Goal: Task Accomplishment & Management: Manage account settings

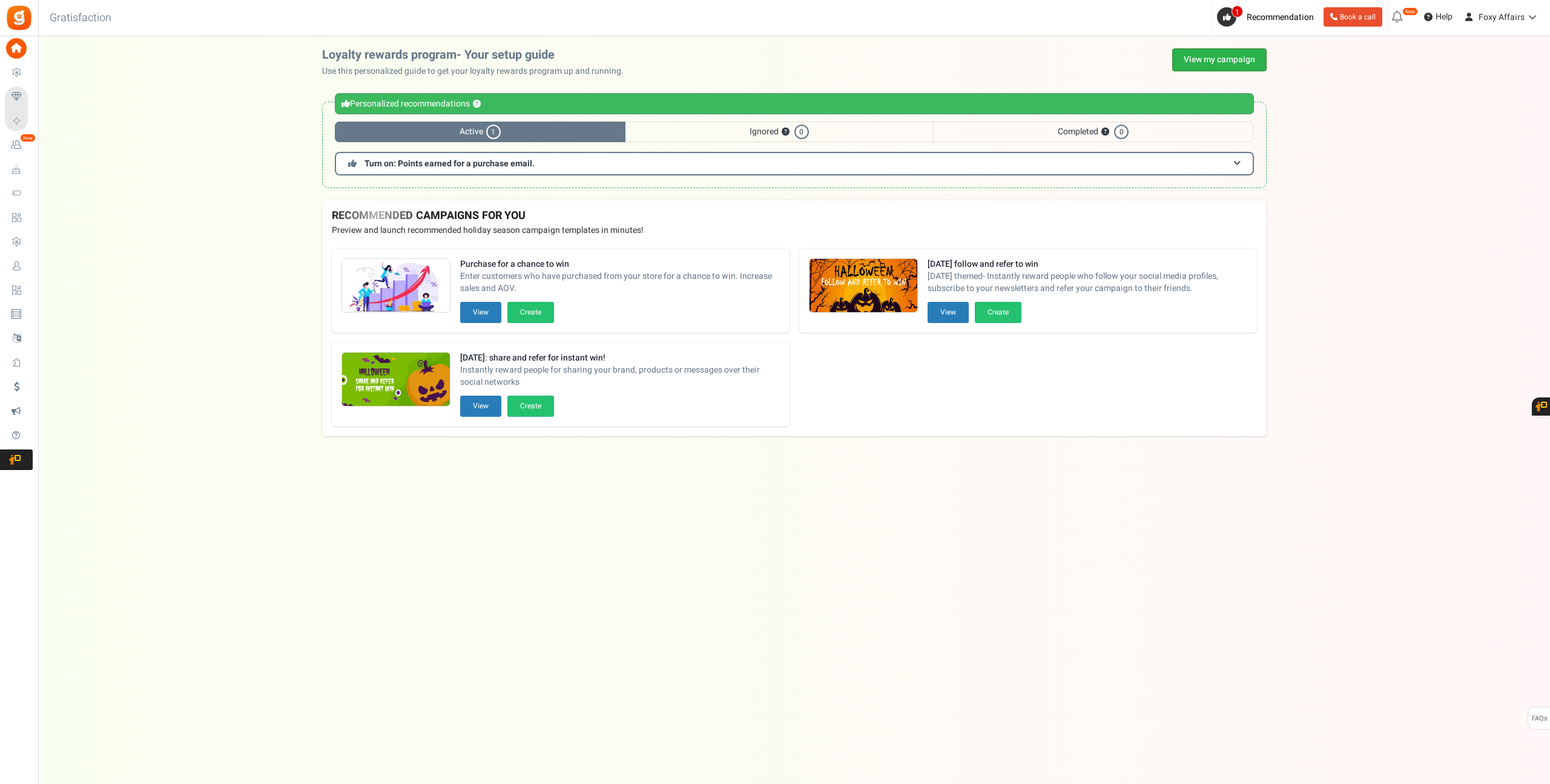
click at [1200, 54] on link "View my campaign" at bounding box center [1219, 59] width 95 height 23
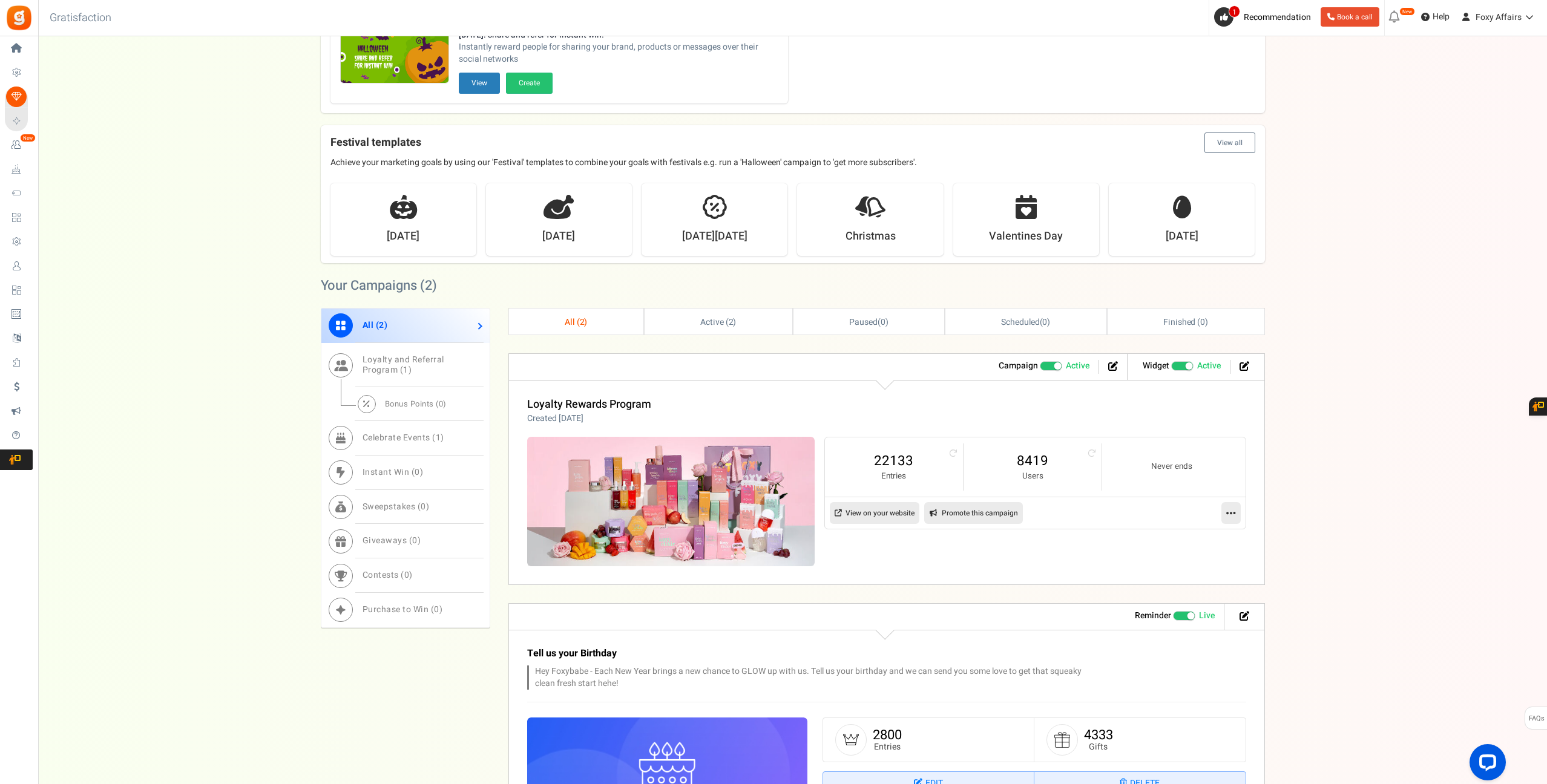
scroll to position [225, 0]
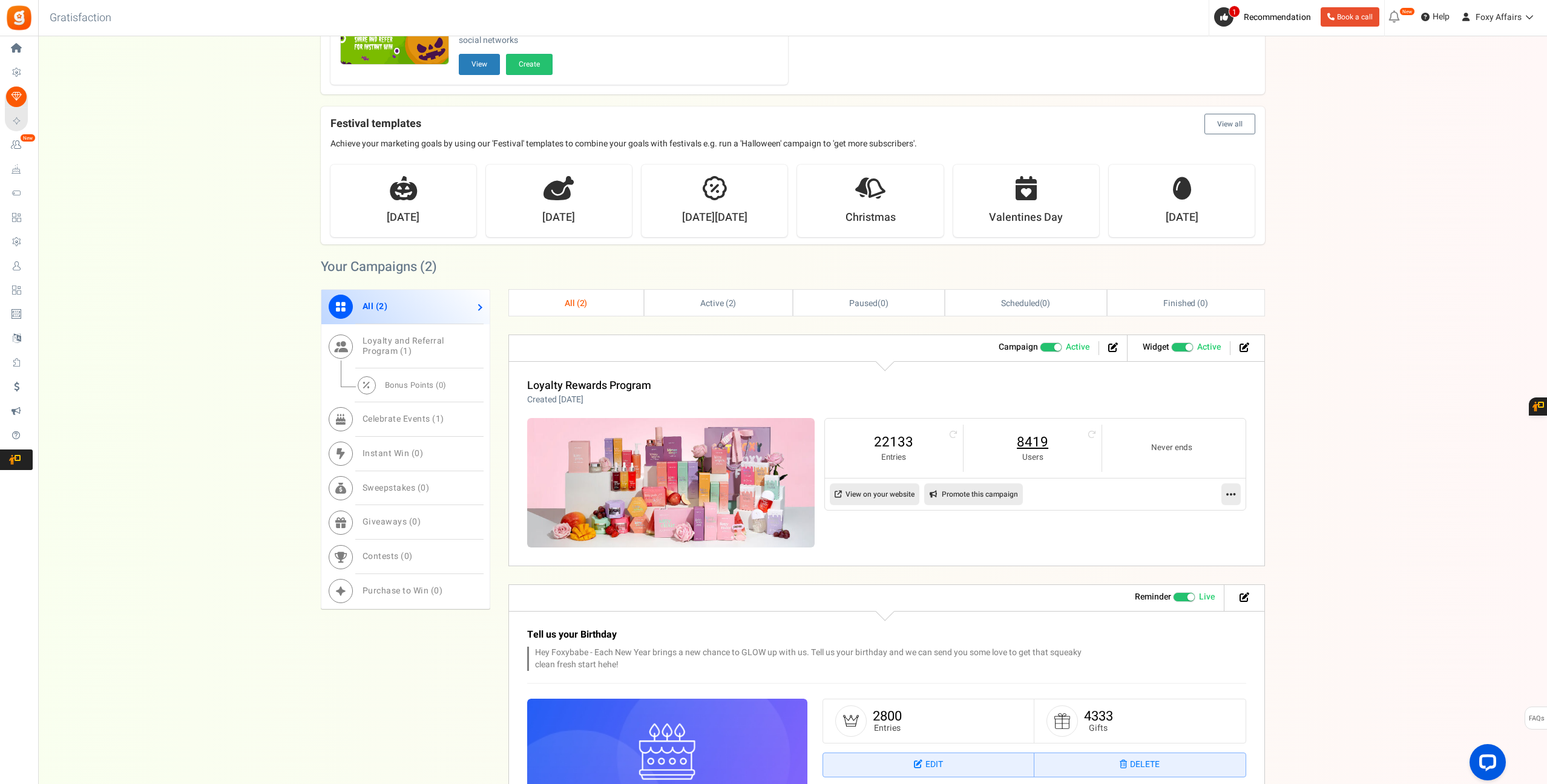
click at [1024, 444] on link "8419" at bounding box center [1032, 442] width 113 height 20
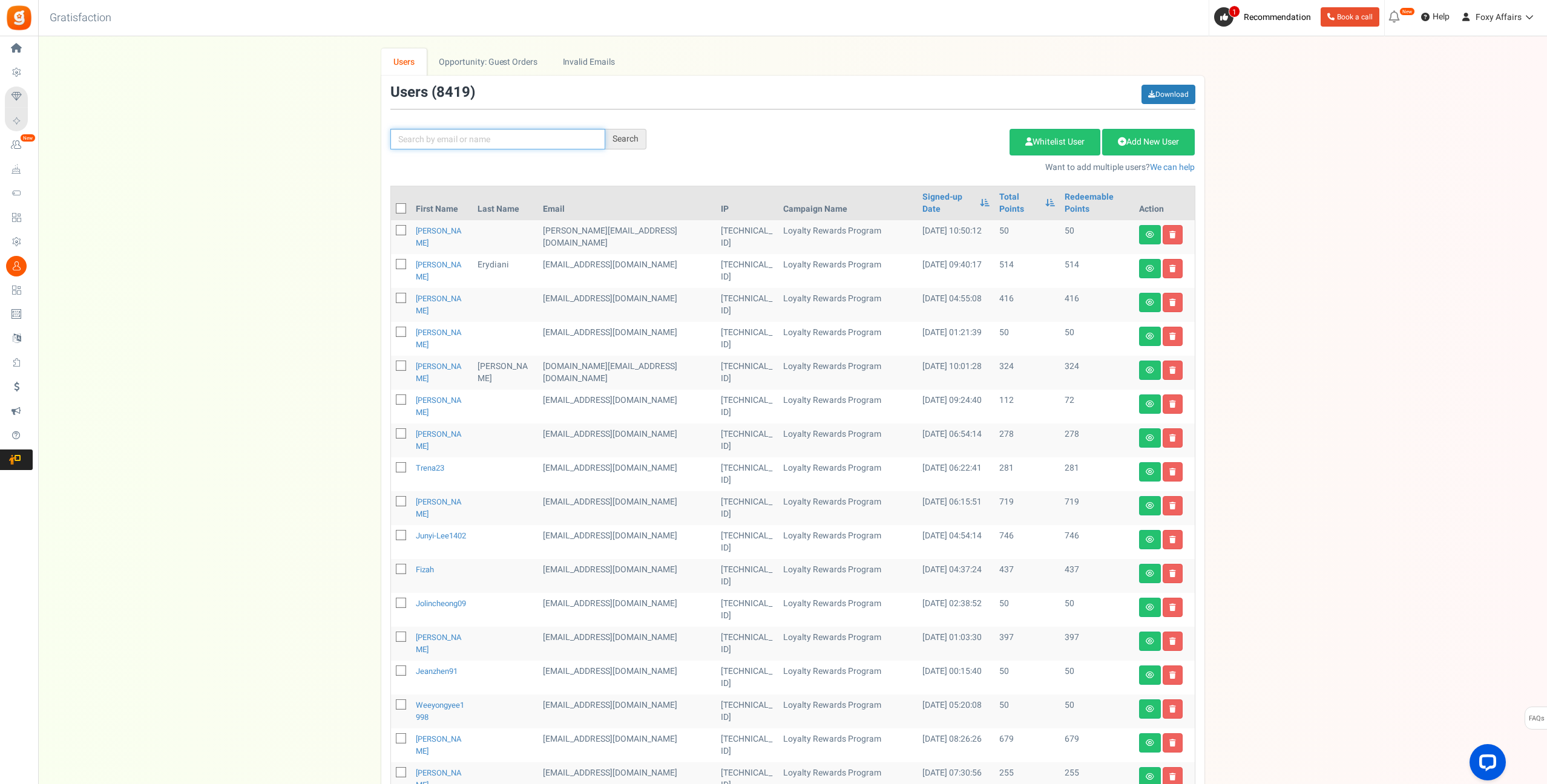
click at [525, 143] on input "text" at bounding box center [497, 139] width 215 height 20
paste input "[EMAIL_ADDRESS][DOMAIN_NAME]"
type input "[EMAIL_ADDRESS][DOMAIN_NAME]"
click at [629, 141] on div "Search" at bounding box center [625, 139] width 41 height 20
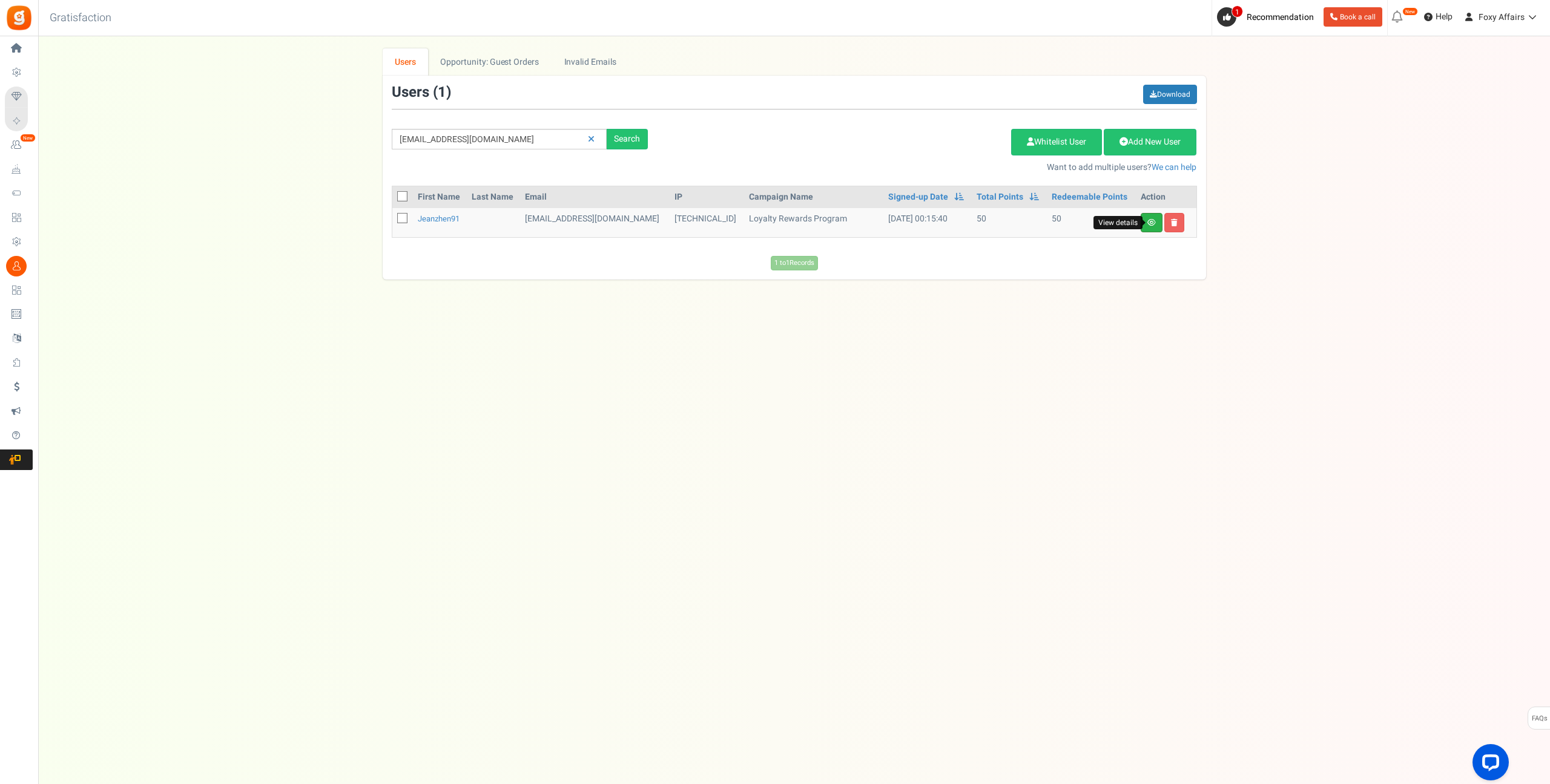
click at [1149, 221] on icon at bounding box center [1150, 223] width 8 height 7
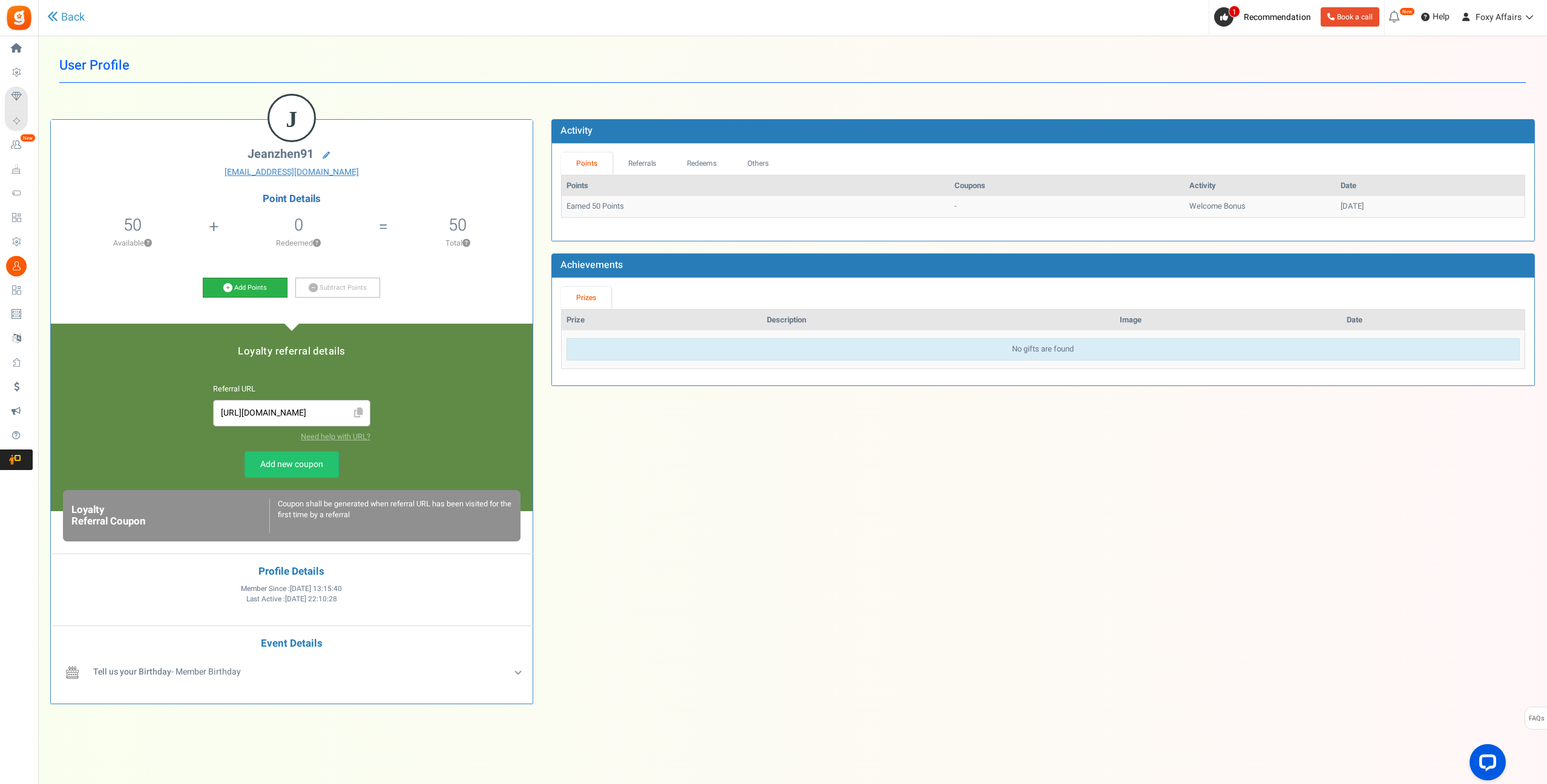
click at [230, 288] on icon at bounding box center [228, 288] width 9 height 9
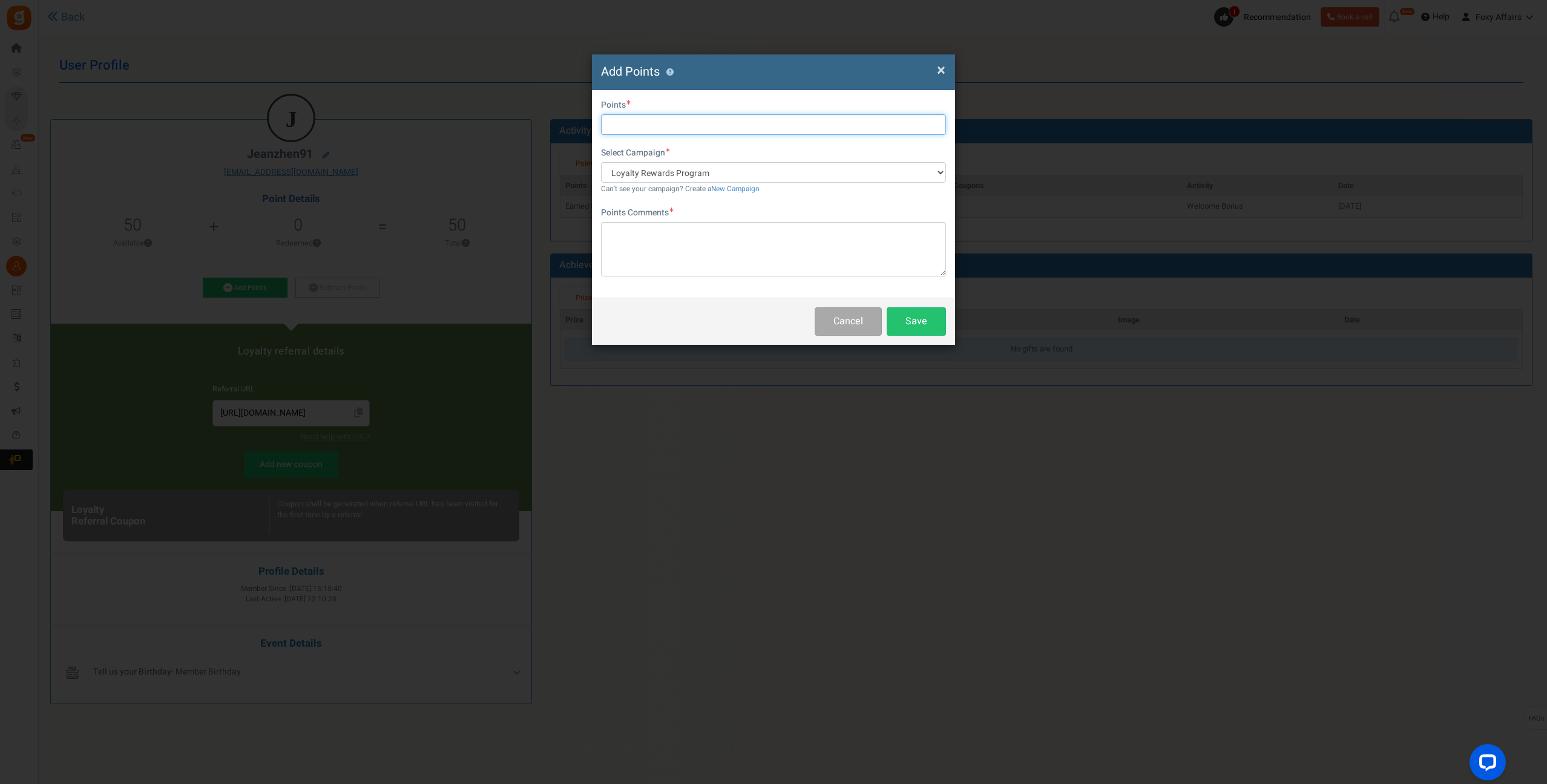
click at [655, 124] on input "text" at bounding box center [773, 124] width 345 height 20
type input "66"
click at [688, 239] on textarea at bounding box center [773, 249] width 345 height 55
type textarea "Shopee Order"
click at [911, 314] on button "Save" at bounding box center [916, 321] width 59 height 29
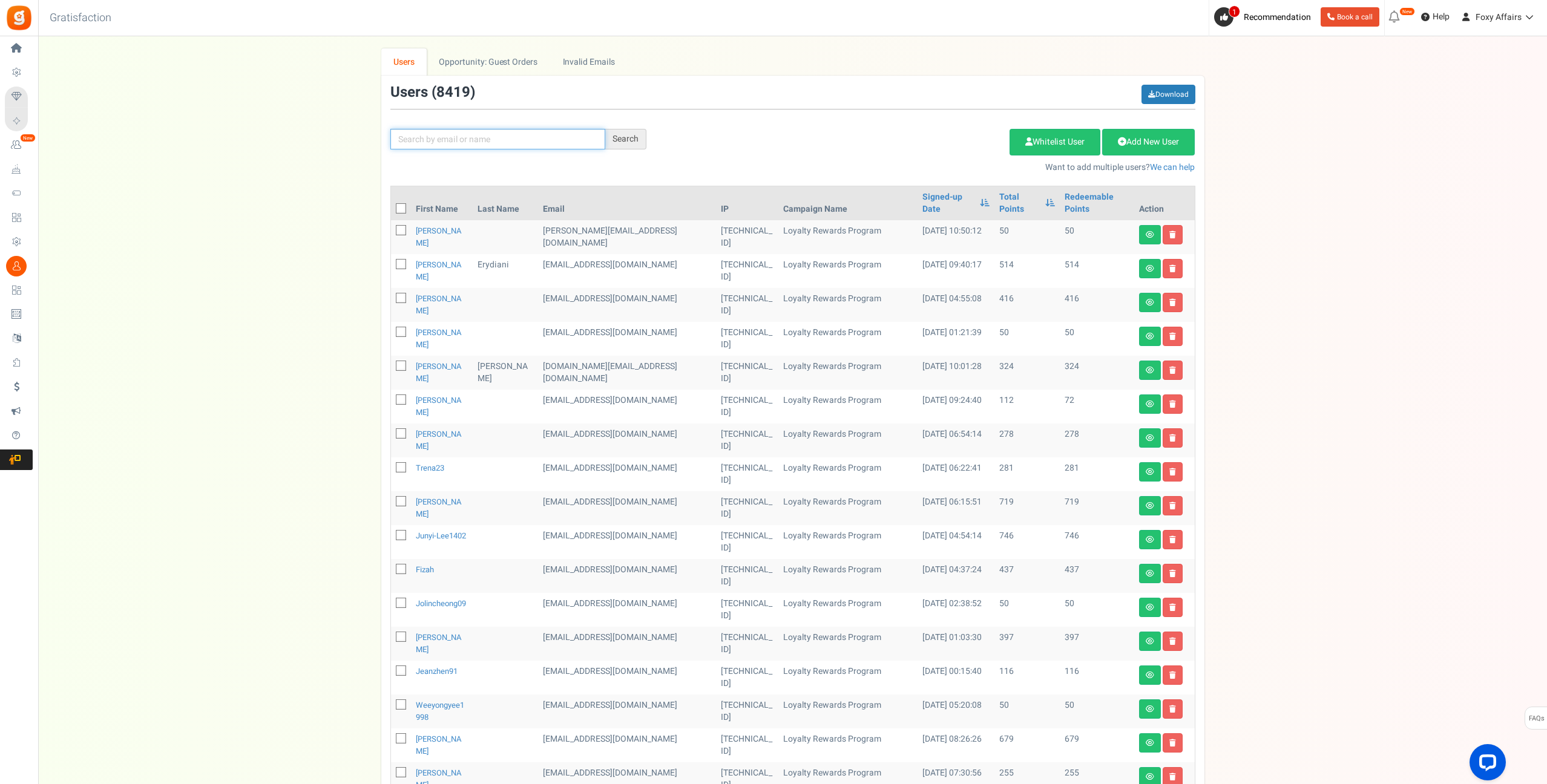
click at [475, 137] on input "text" at bounding box center [497, 139] width 215 height 20
paste input "[EMAIL_ADDRESS][DOMAIN_NAME]"
type input "[EMAIL_ADDRESS][DOMAIN_NAME]"
click at [624, 137] on div "Search" at bounding box center [625, 139] width 41 height 20
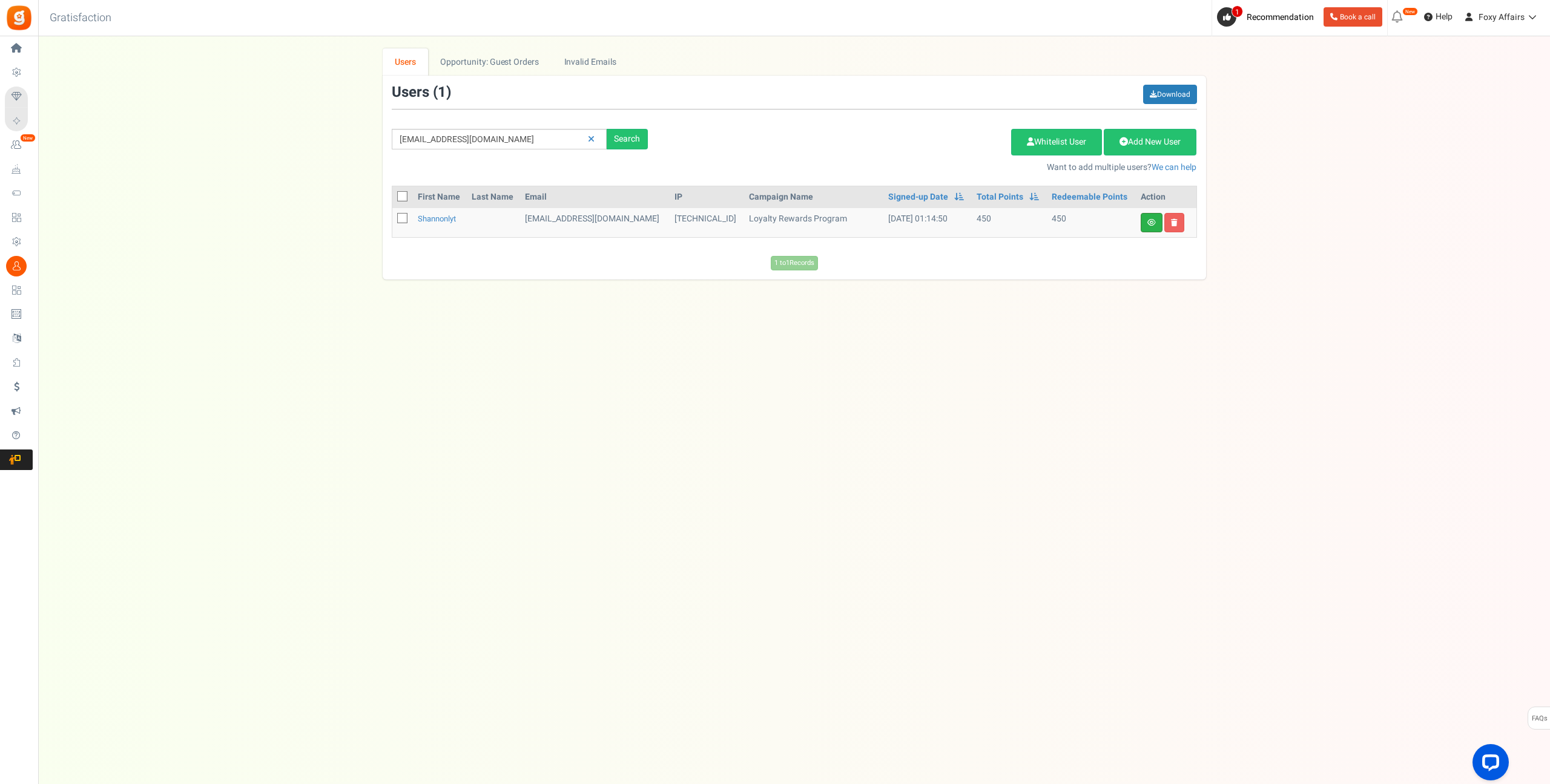
click at [1158, 225] on link at bounding box center [1150, 222] width 21 height 20
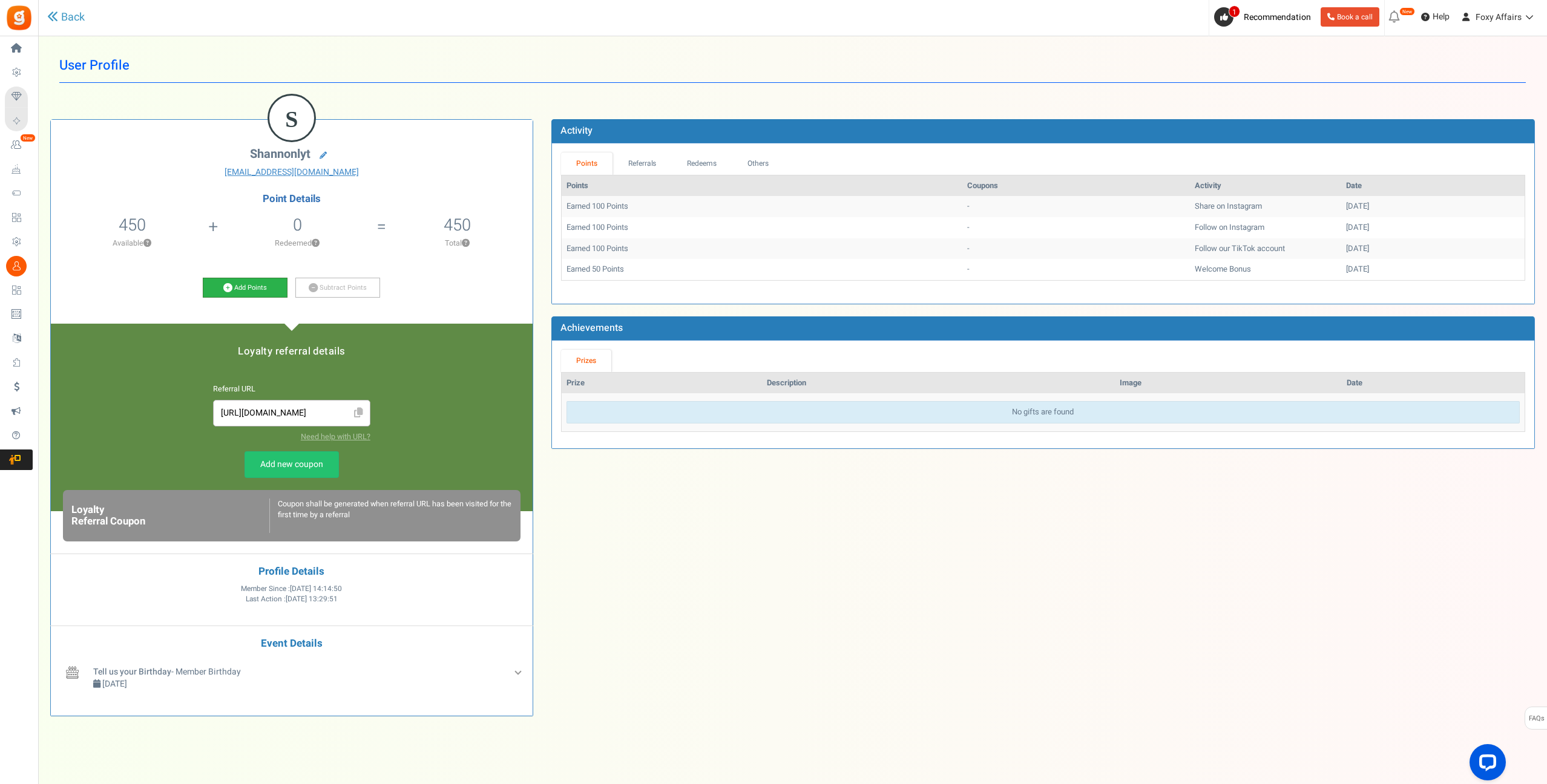
click at [229, 289] on icon at bounding box center [228, 288] width 9 height 9
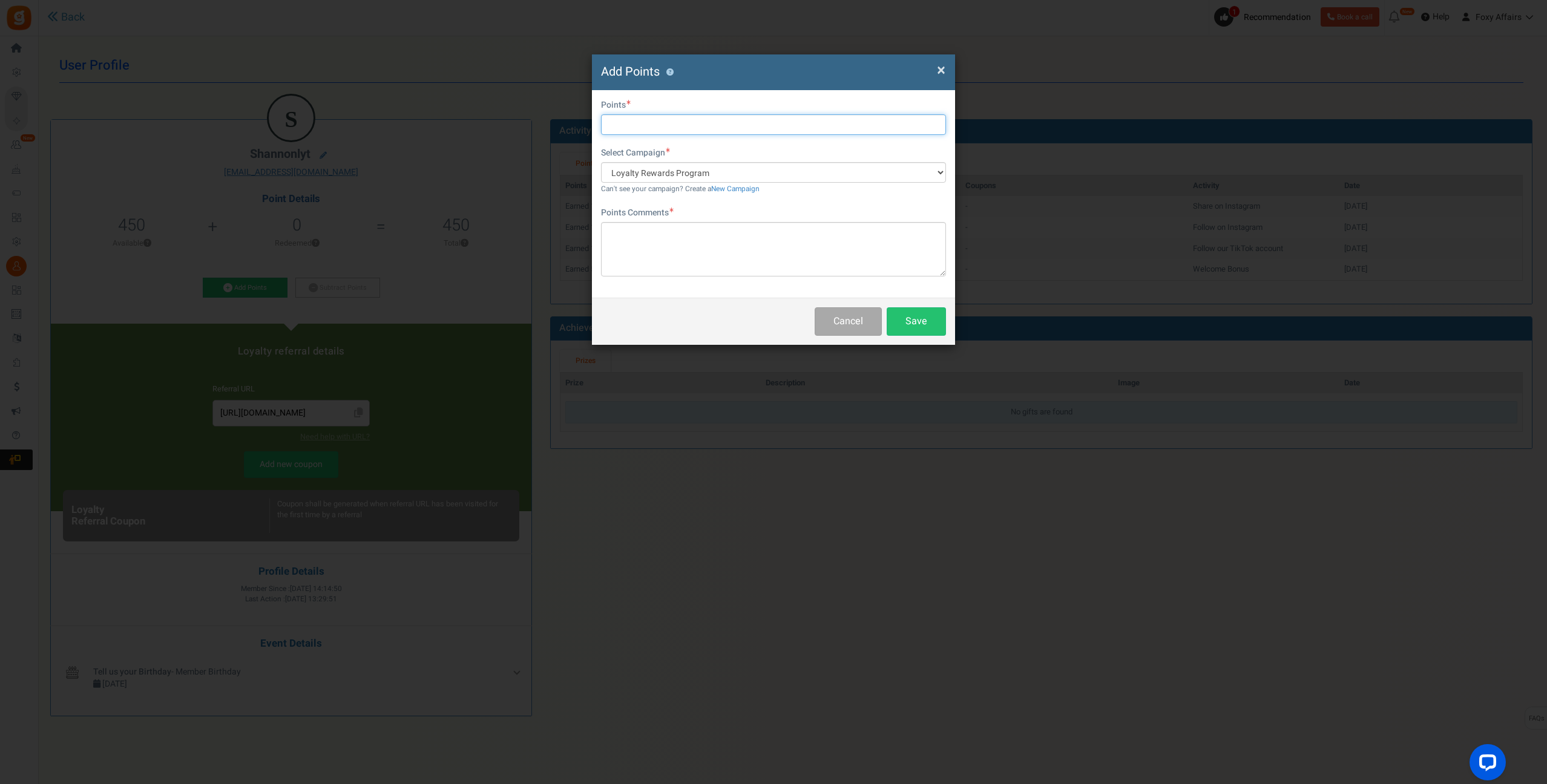
click at [689, 121] on input "text" at bounding box center [773, 124] width 345 height 20
type input "363"
click at [717, 242] on textarea at bounding box center [773, 249] width 345 height 55
type textarea "TikTok Order"
click at [930, 322] on button "Save" at bounding box center [916, 321] width 59 height 29
